Goal: Transaction & Acquisition: Book appointment/travel/reservation

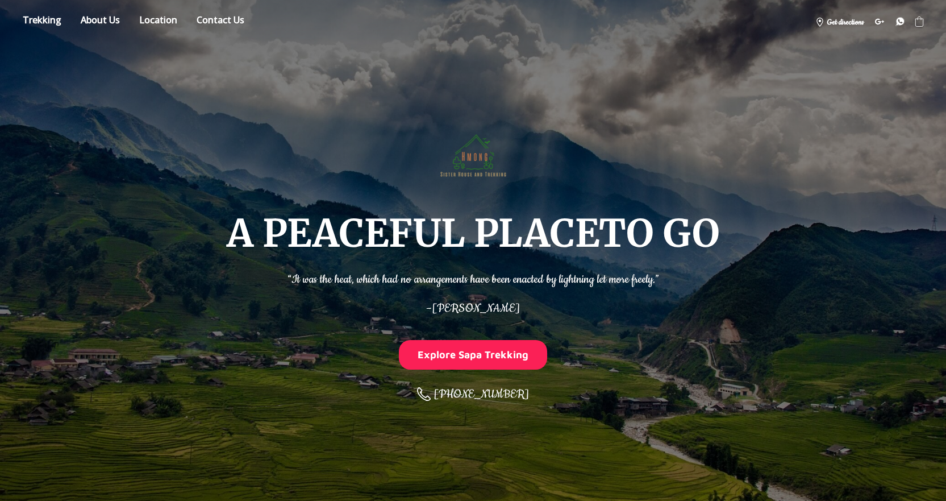
scroll to position [284, 0]
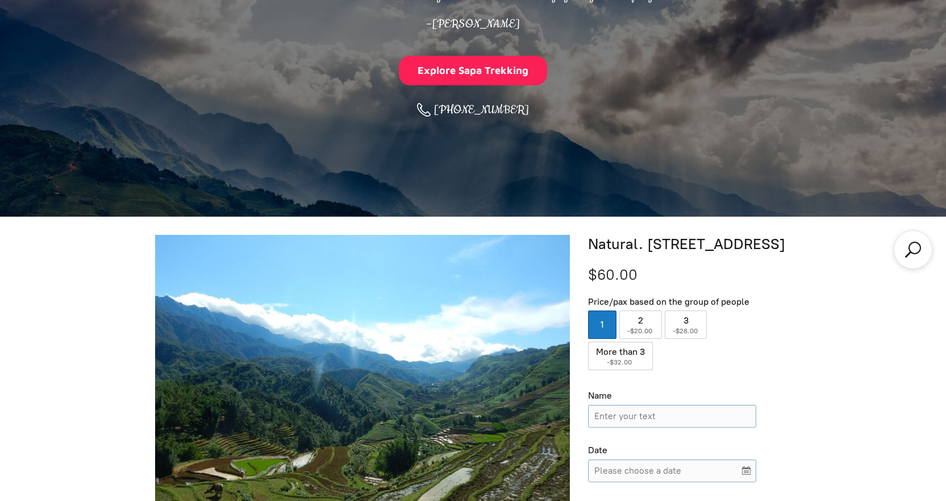
scroll to position [341, 0]
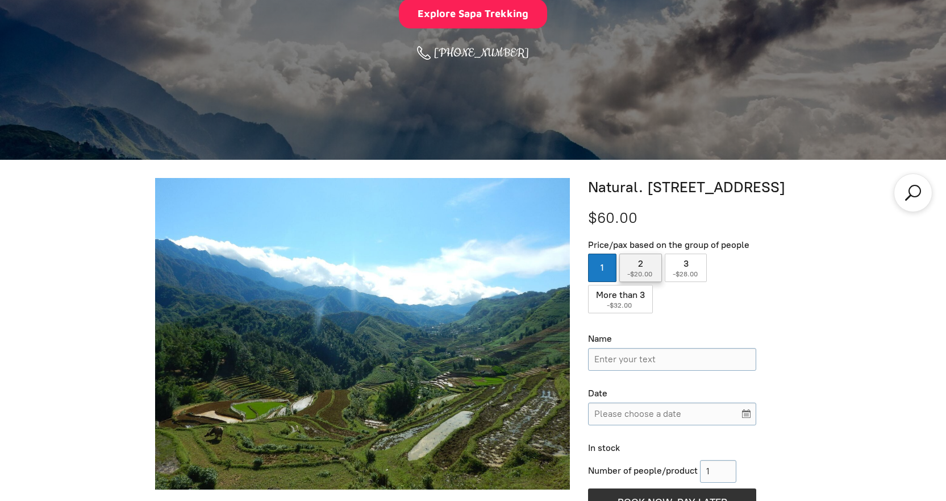
click at [639, 263] on label "2 ( -$20.00 )" at bounding box center [640, 267] width 43 height 28
click at [639, 263] on input "2 ( -$20.00 )" at bounding box center [640, 267] width 43 height 28
radio input "true"
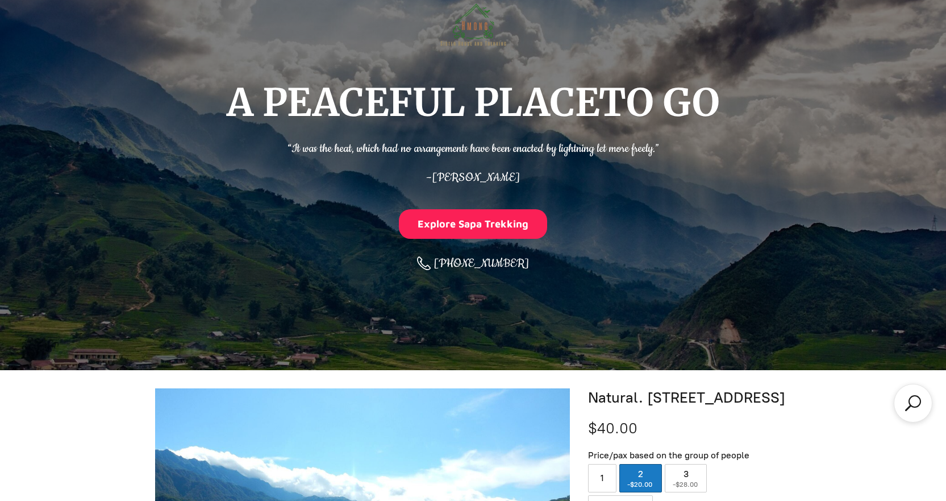
scroll to position [284, 0]
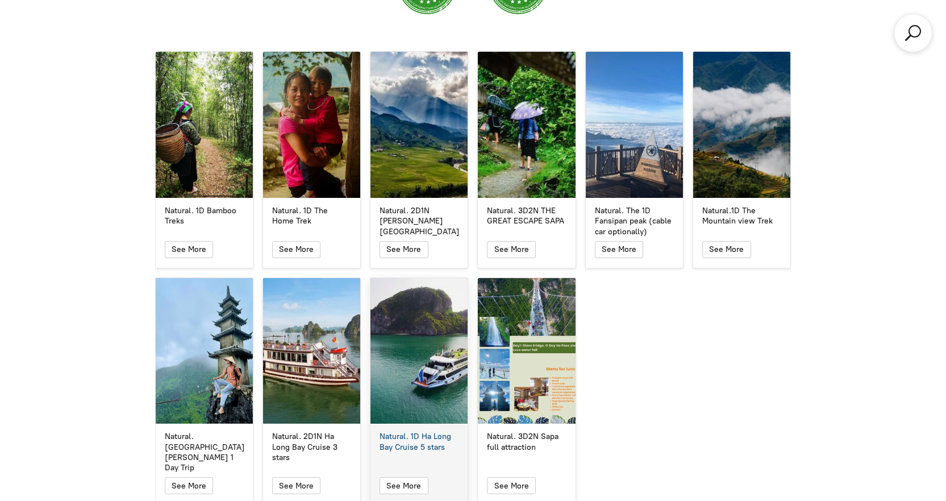
scroll to position [2046, 0]
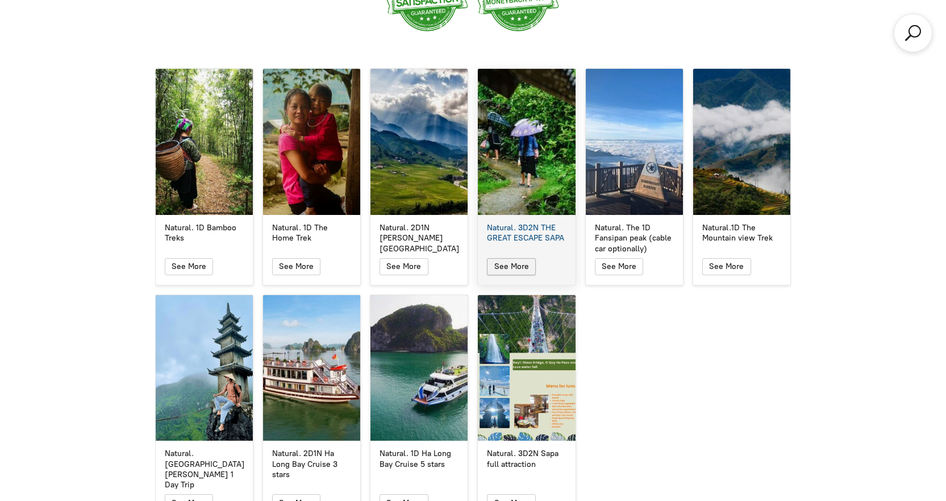
click at [498, 261] on span "See More" at bounding box center [511, 266] width 35 height 10
click at [511, 260] on icon "button" at bounding box center [512, 267] width 10 height 14
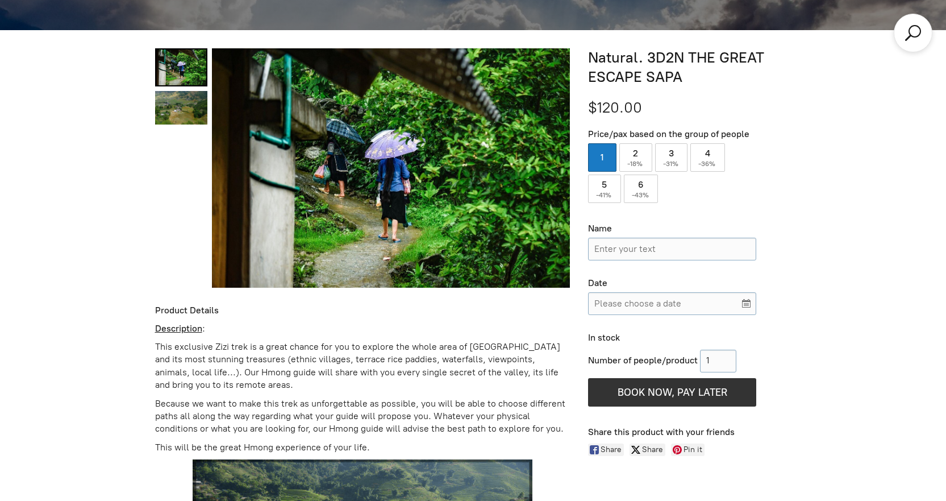
scroll to position [444, 0]
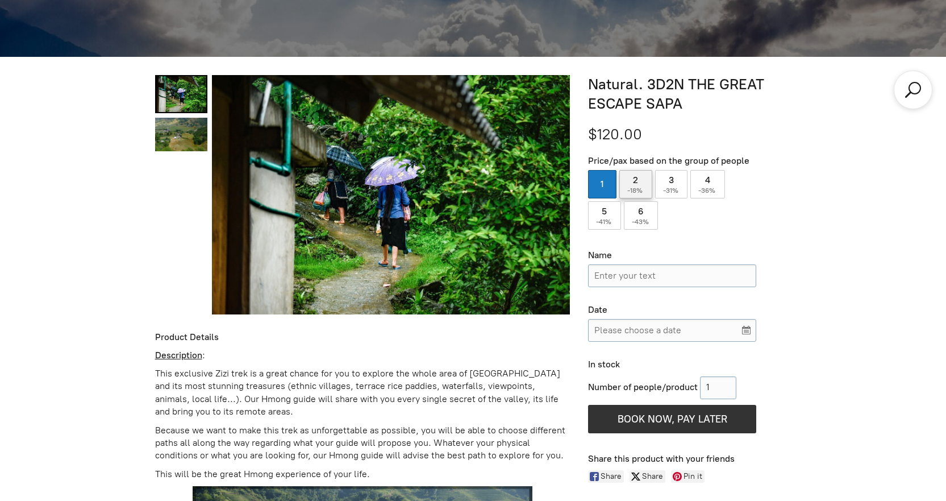
click at [632, 185] on label "2 ( -18% )" at bounding box center [635, 184] width 33 height 28
click at [632, 185] on input "2 ( -18% )" at bounding box center [635, 184] width 33 height 28
radio input "true"
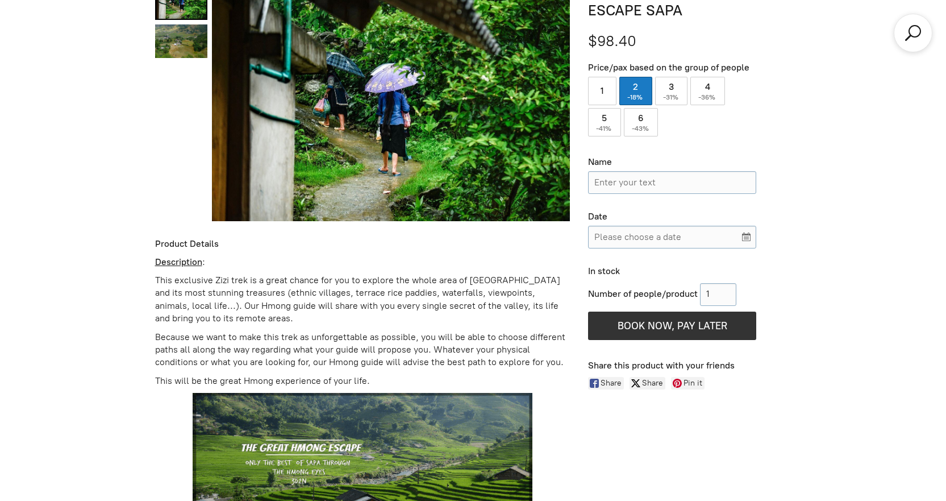
scroll to position [557, 0]
